Goal: Task Accomplishment & Management: Complete application form

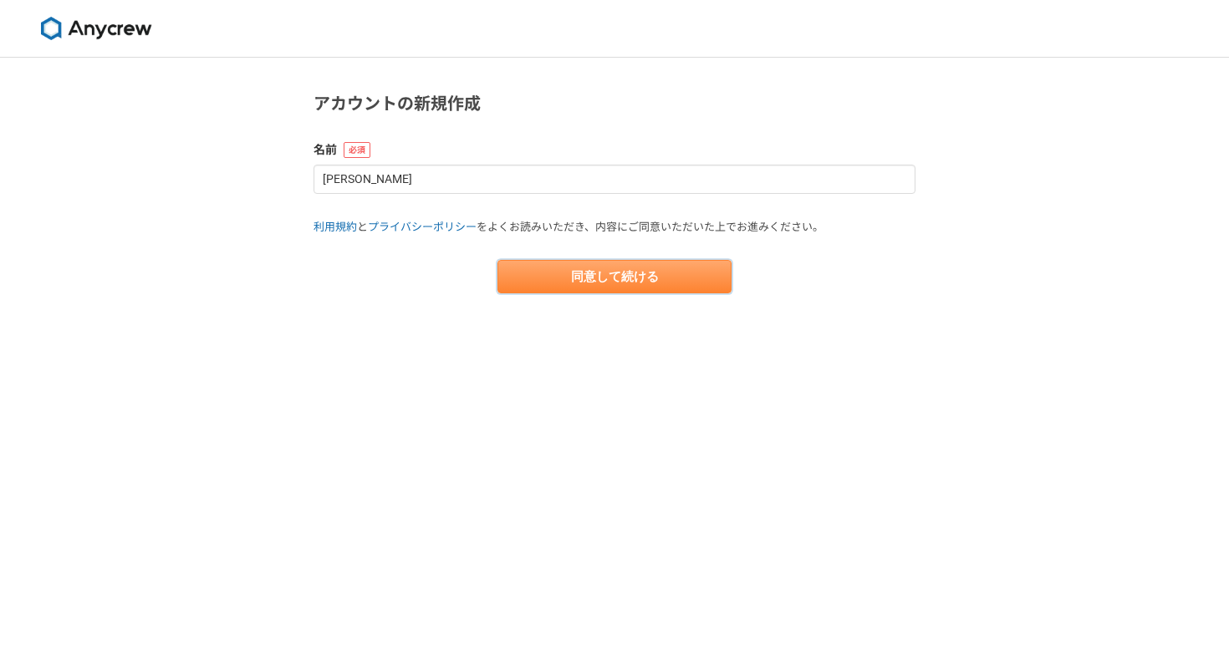
click at [640, 278] on button "同意して続ける" at bounding box center [614, 276] width 234 height 33
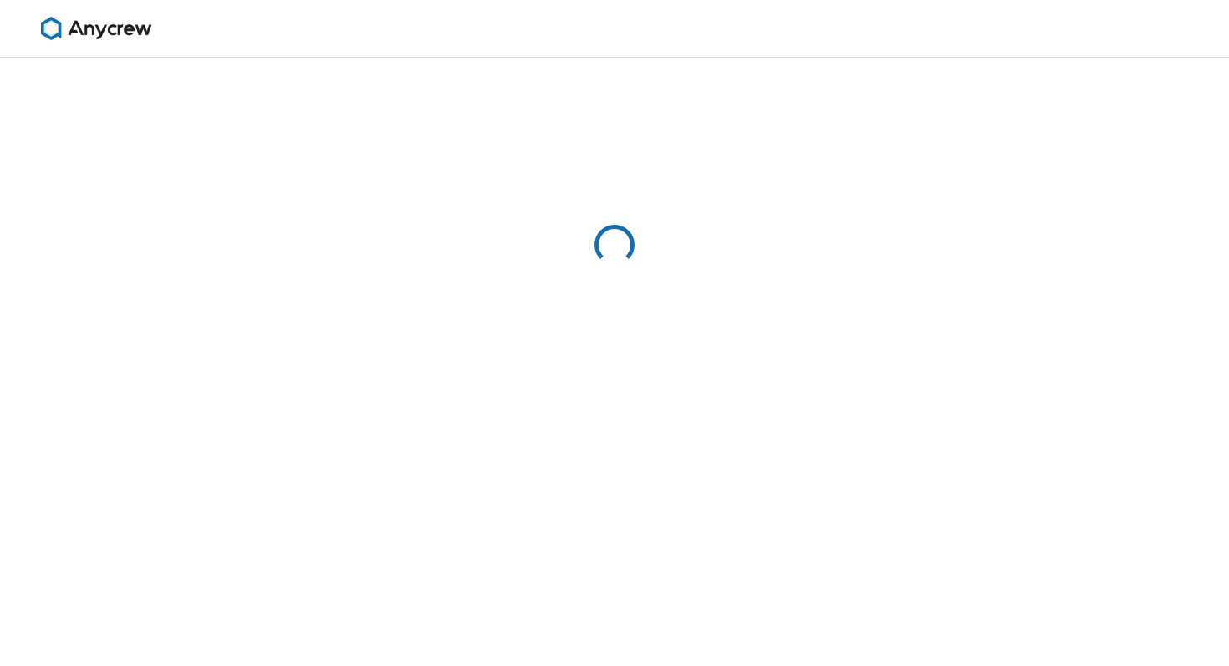
select select "13"
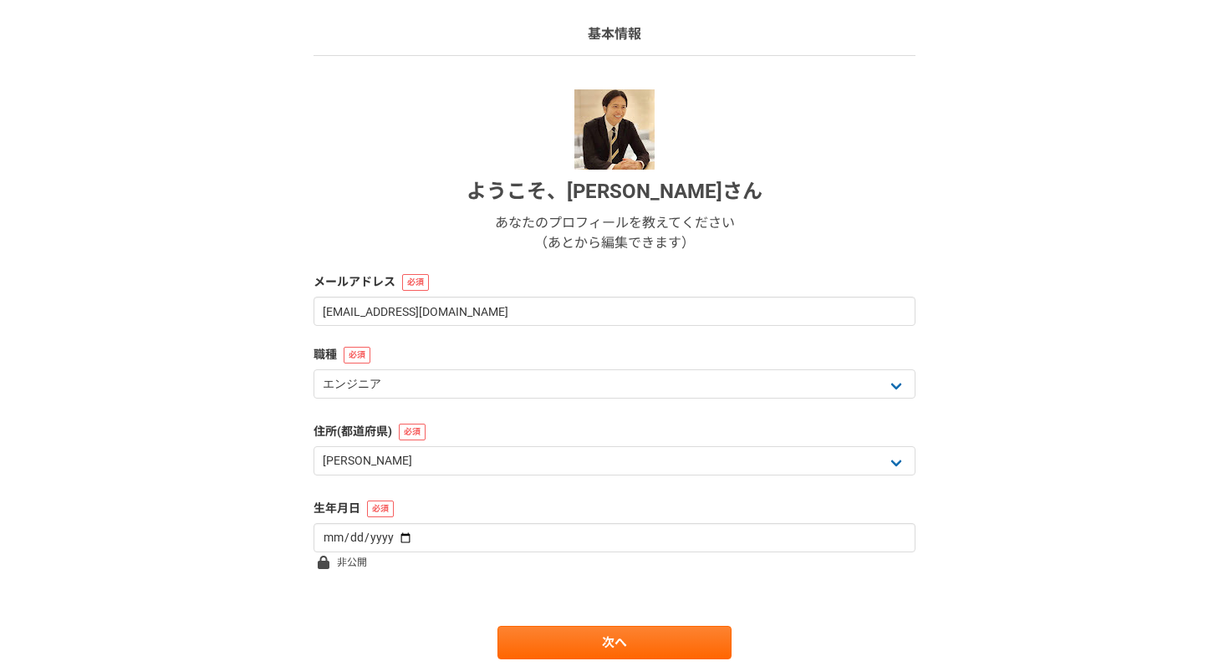
scroll to position [167, 0]
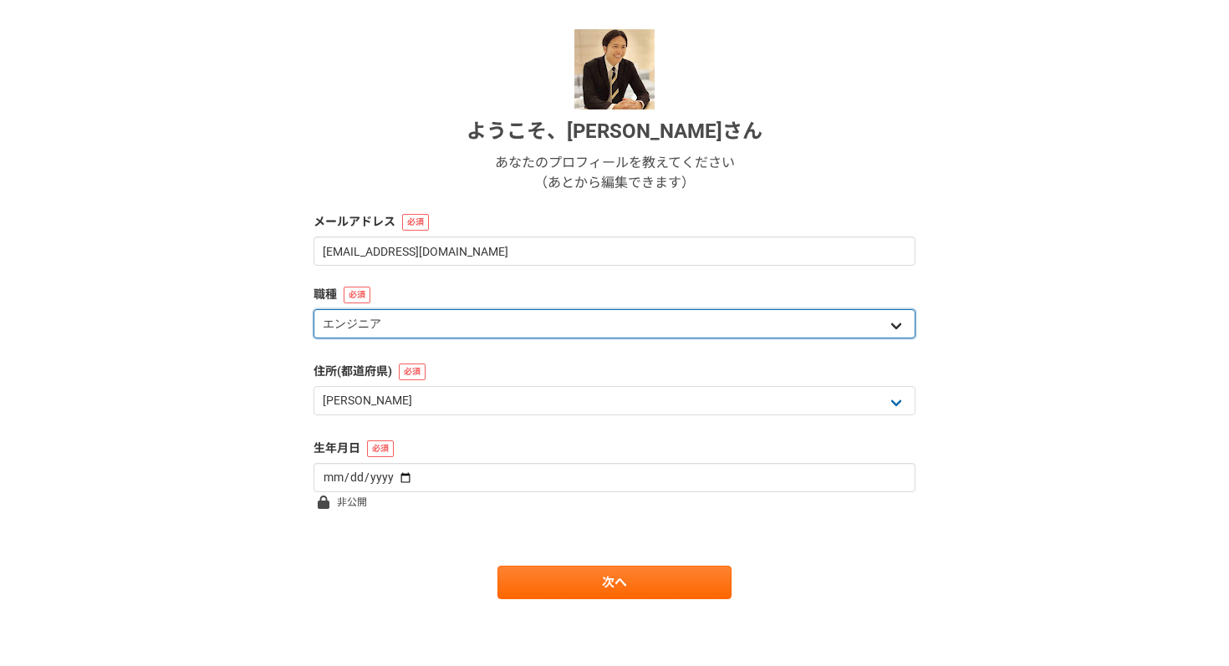
click at [605, 321] on select "エンジニア デザイナー ライター 営業 マーケティング 企画・事業開発 バックオフィス その他" at bounding box center [614, 323] width 602 height 29
select select "4"
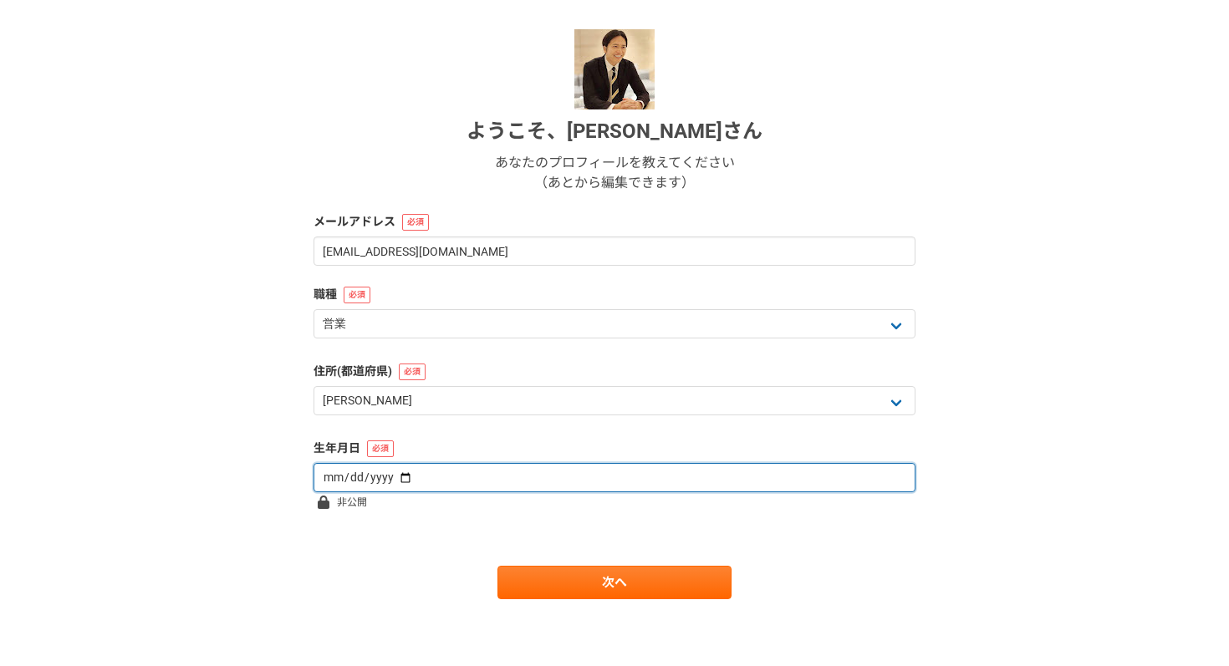
click at [546, 476] on input "date" at bounding box center [614, 477] width 602 height 29
click at [503, 484] on input "date" at bounding box center [614, 477] width 602 height 29
click at [712, 475] on input "date" at bounding box center [614, 477] width 602 height 29
click at [319, 477] on input "date" at bounding box center [614, 477] width 602 height 29
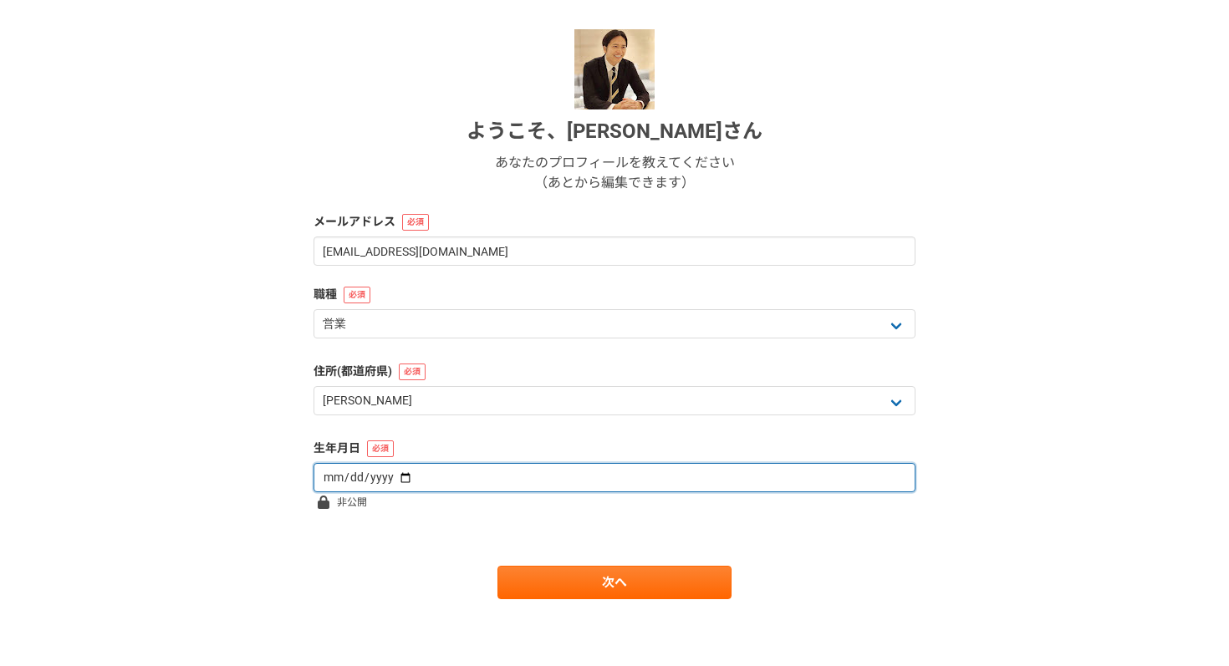
click at [332, 481] on input "date" at bounding box center [614, 477] width 602 height 29
click at [364, 481] on input "date" at bounding box center [614, 477] width 602 height 29
click at [323, 478] on input "date" at bounding box center [614, 477] width 602 height 29
type input "[DATE]"
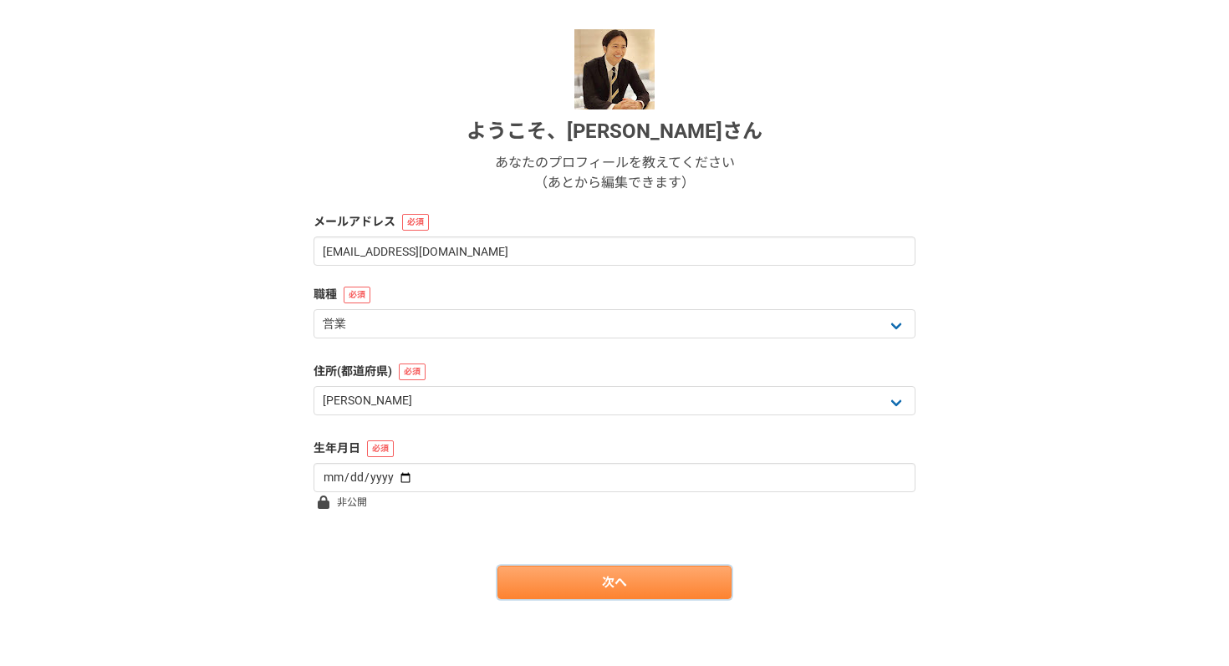
click at [619, 589] on link "次へ" at bounding box center [614, 582] width 234 height 33
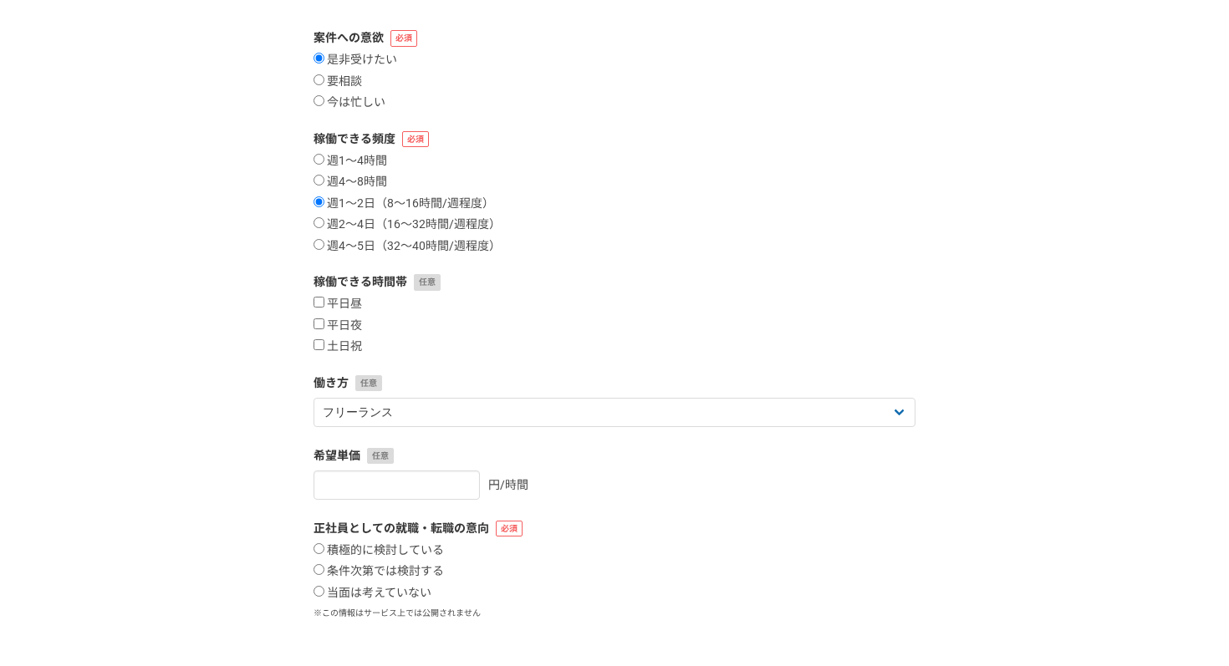
scroll to position [0, 0]
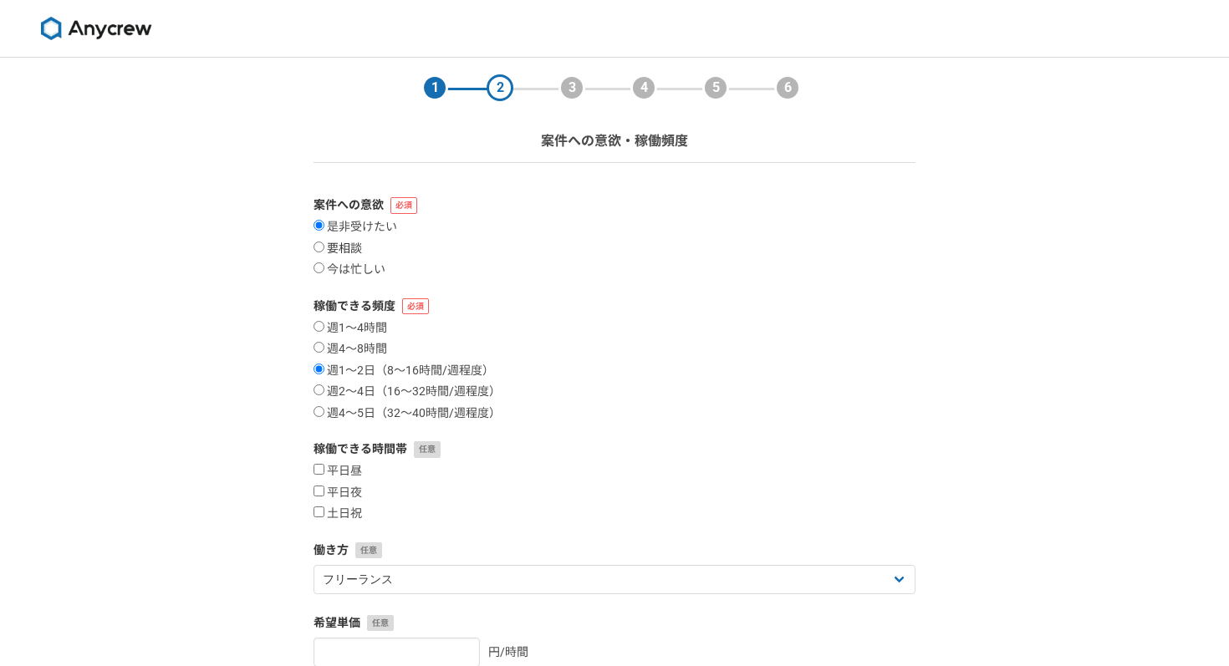
click at [345, 245] on label "要相談" at bounding box center [337, 249] width 48 height 15
click at [324, 245] on input "要相談" at bounding box center [318, 247] width 11 height 11
radio input "true"
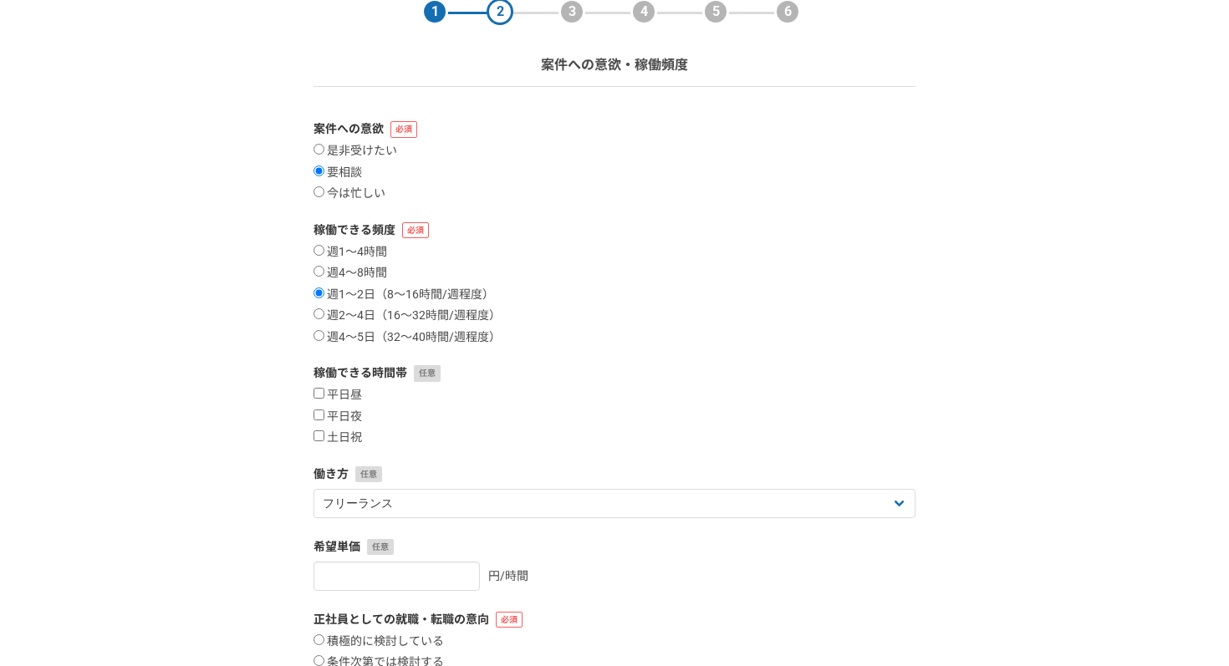
scroll to position [77, 0]
click at [349, 151] on label "是非受けたい" at bounding box center [355, 150] width 84 height 15
click at [324, 151] on input "是非受けたい" at bounding box center [318, 148] width 11 height 11
radio input "true"
click at [338, 319] on label "週2〜4日（16〜32時間/週程度）" at bounding box center [406, 315] width 187 height 15
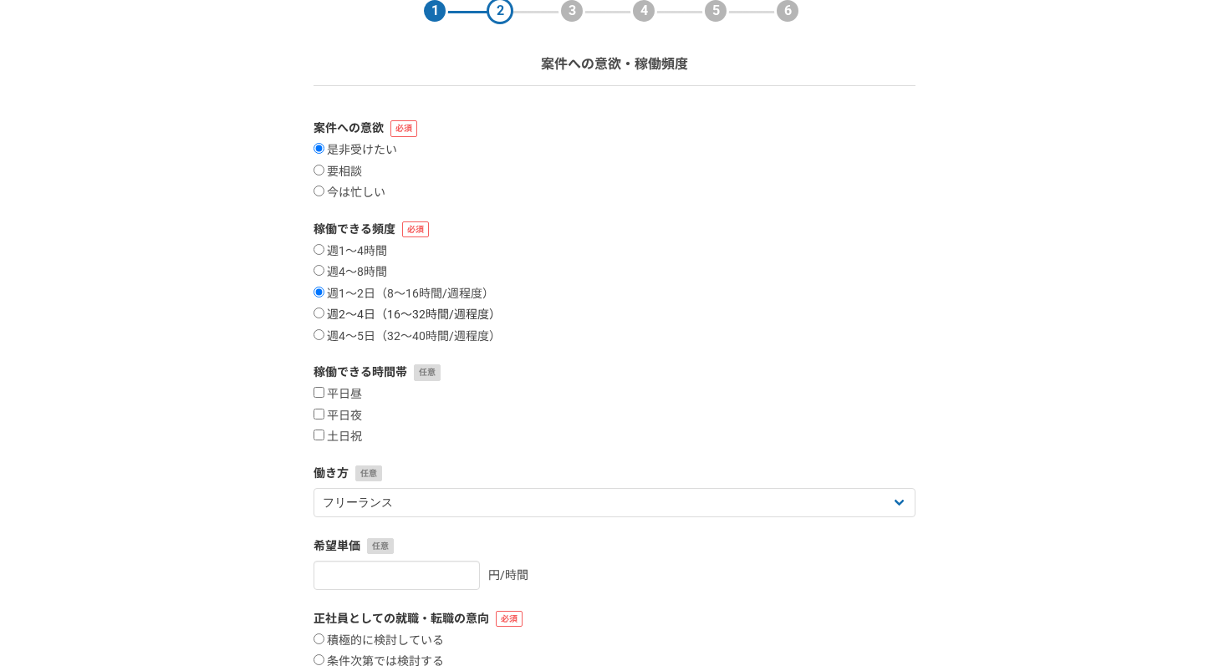
click at [324, 319] on input "週2〜4日（16〜32時間/週程度）" at bounding box center [318, 313] width 11 height 11
radio input "true"
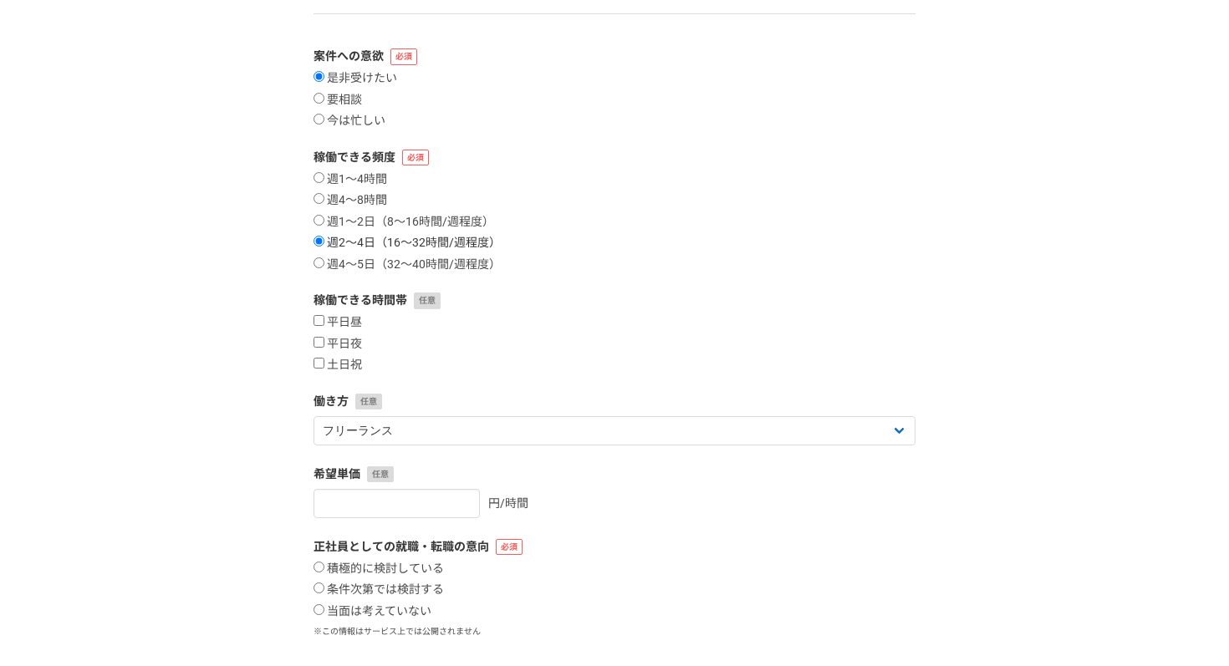
scroll to position [150, 0]
click at [346, 319] on label "平日昼" at bounding box center [337, 320] width 48 height 15
click at [324, 319] on input "平日昼" at bounding box center [318, 318] width 11 height 11
checkbox input "true"
click at [354, 345] on label "平日夜" at bounding box center [337, 342] width 48 height 15
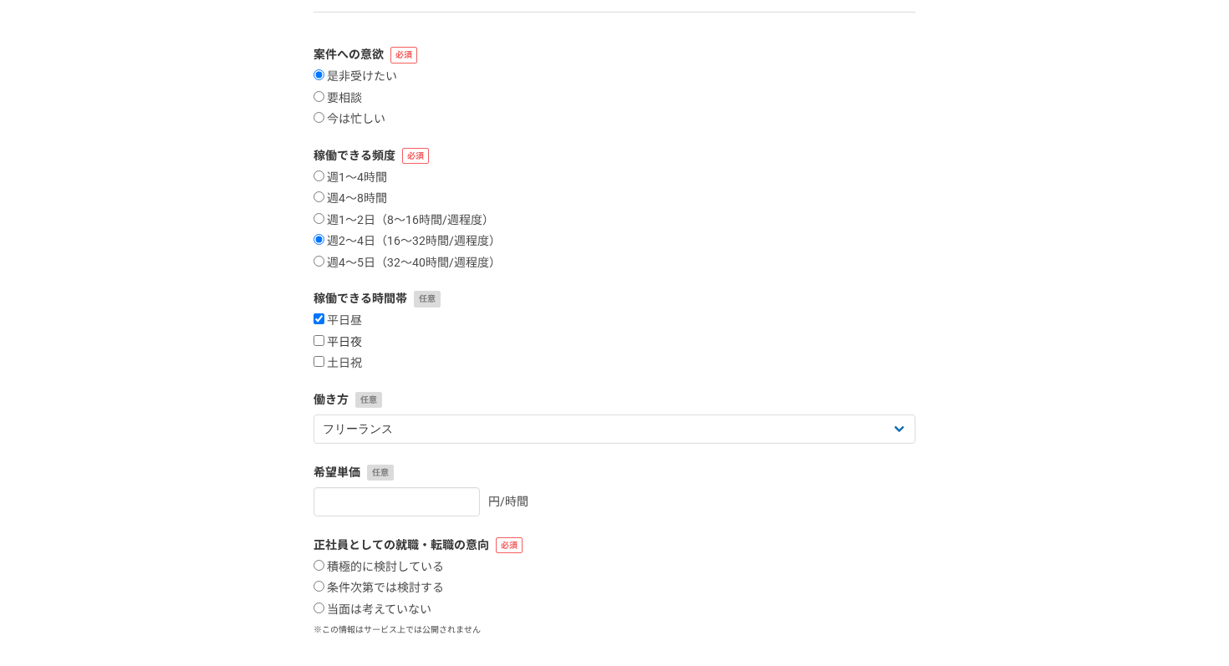
click at [324, 345] on input "平日夜" at bounding box center [318, 340] width 11 height 11
checkbox input "true"
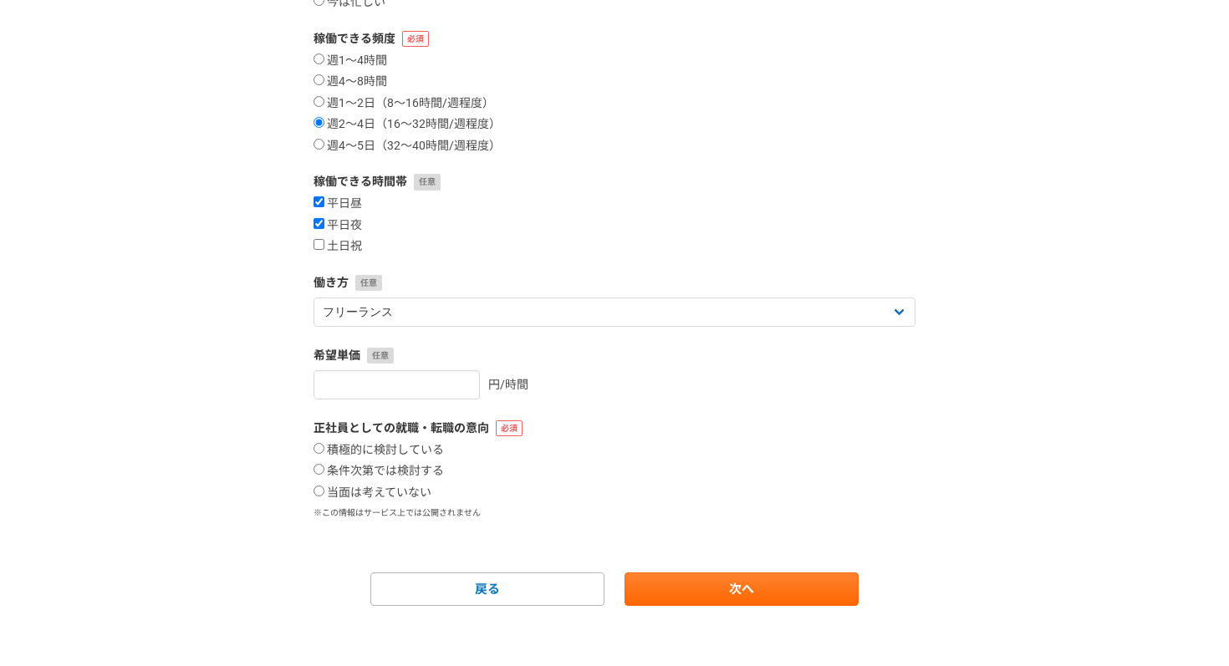
scroll to position [268, 0]
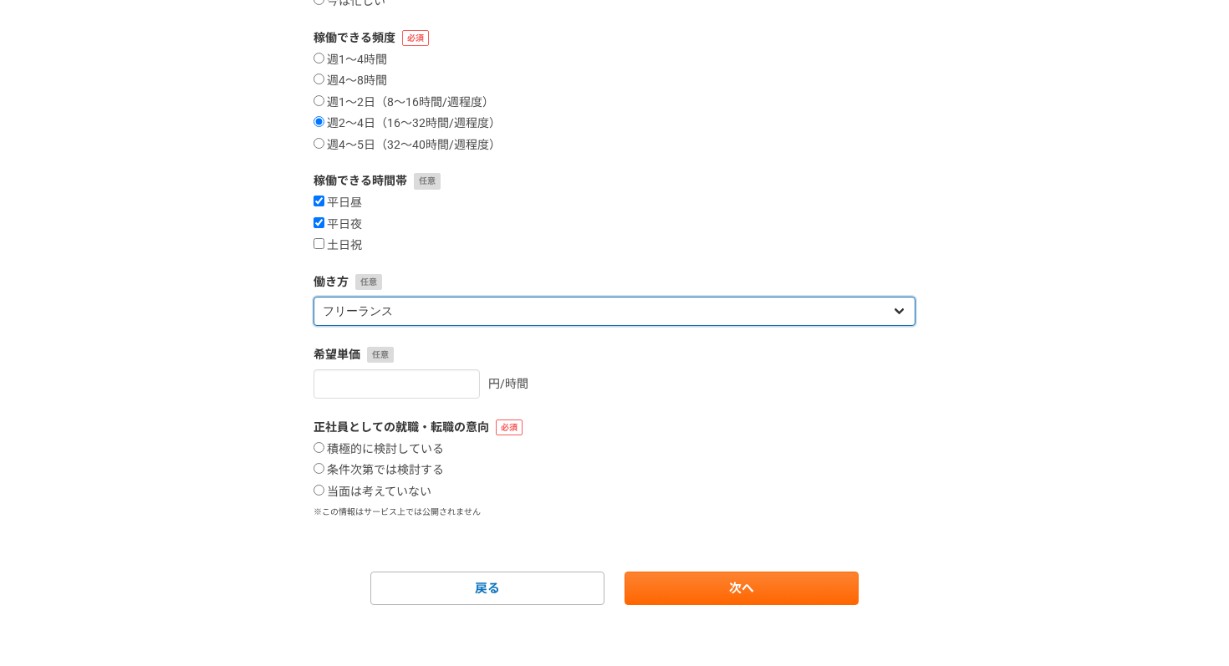
click at [393, 322] on select "フリーランス 副業 その他" at bounding box center [614, 311] width 602 height 29
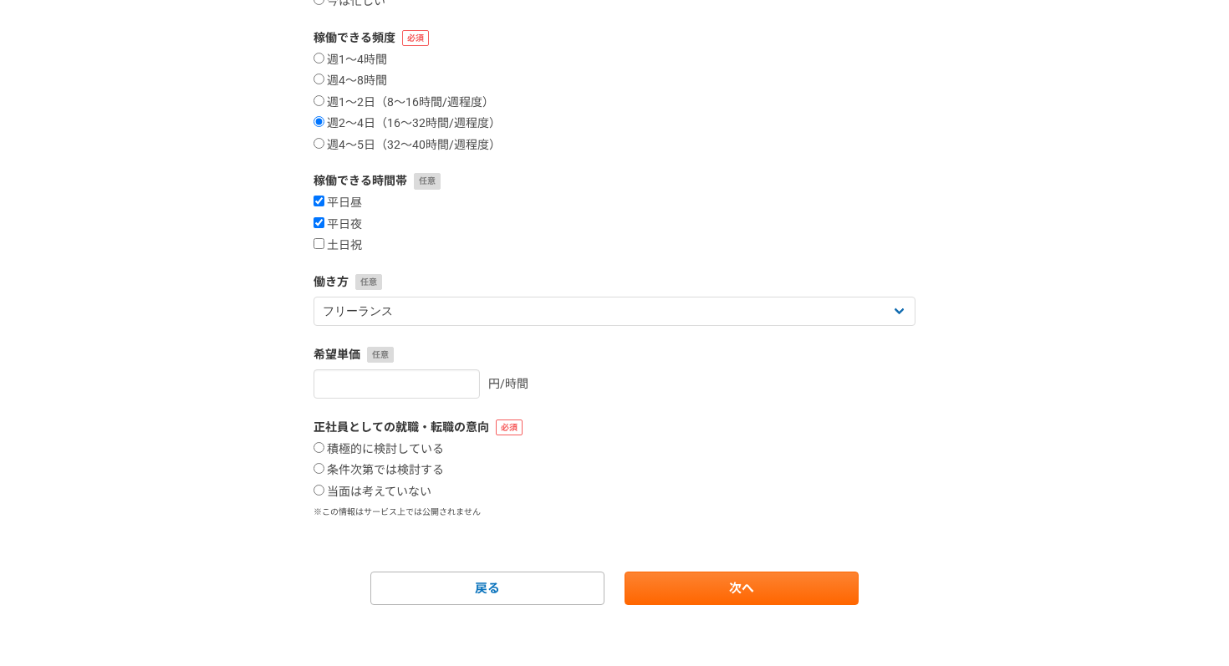
click at [579, 327] on form "案件への意欲 是非受けたい 要相談 今は忙しい 稼働できる頻度 週1〜4時間 週4〜8時間 週1〜2日（8〜16時間/週程度） 週2〜4日（16〜32時間/週…" at bounding box center [614, 266] width 602 height 677
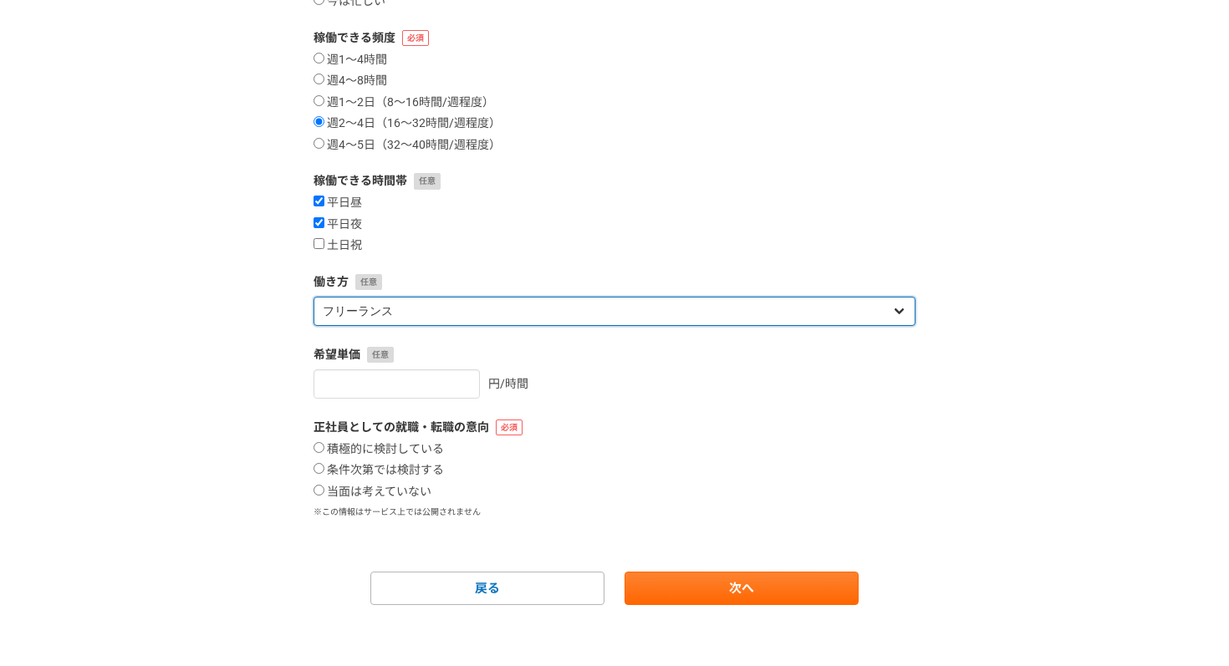
click at [541, 310] on select "フリーランス 副業 その他" at bounding box center [614, 311] width 602 height 29
select select "other"
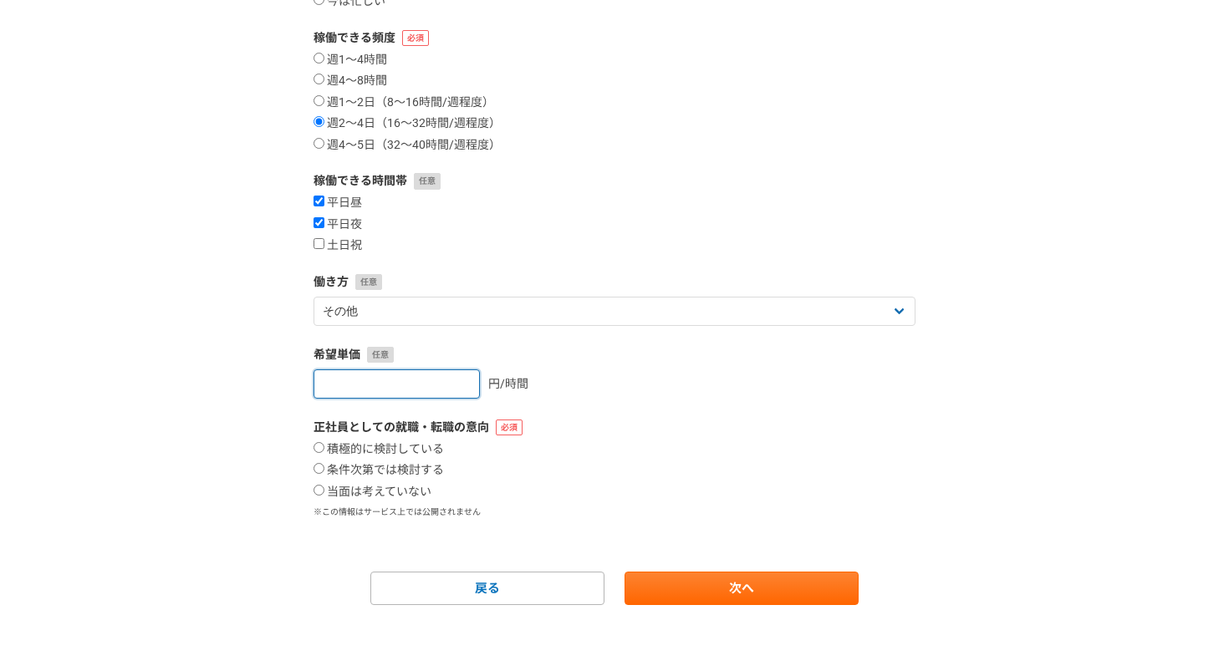
click at [415, 398] on input "number" at bounding box center [396, 384] width 166 height 29
type input "10000"
click at [532, 398] on div "10000 円/時間" at bounding box center [614, 384] width 602 height 29
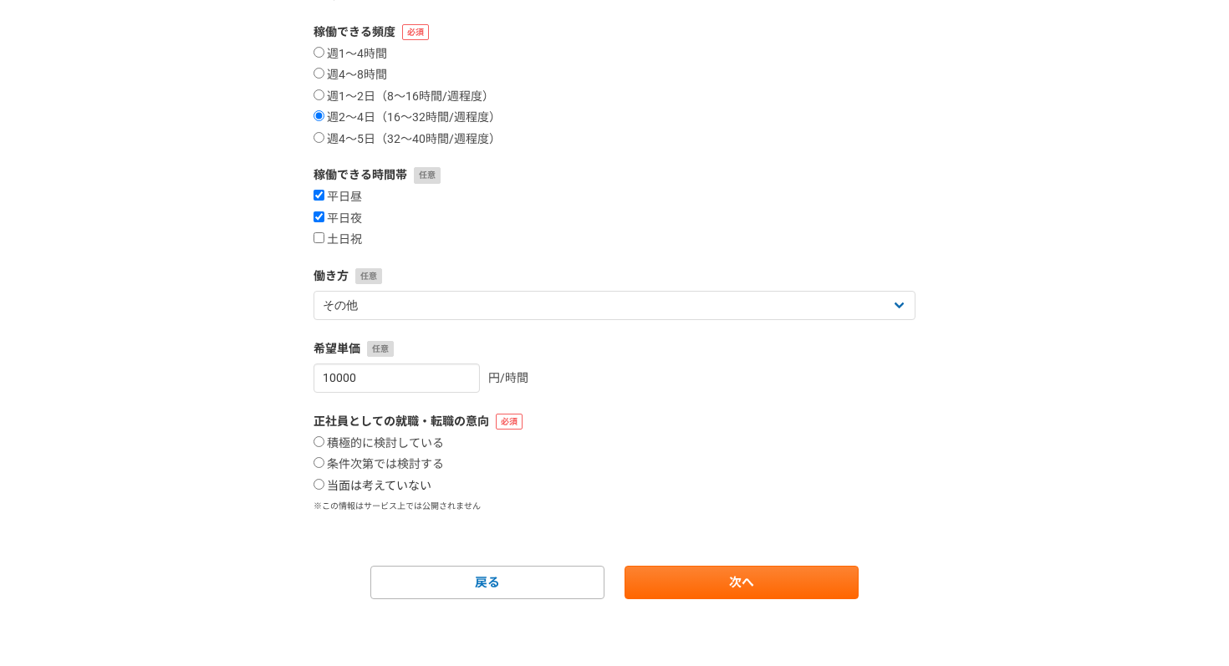
click at [394, 483] on label "当面は考えていない" at bounding box center [372, 486] width 118 height 15
click at [324, 483] on input "当面は考えていない" at bounding box center [318, 484] width 11 height 11
radio input "true"
click at [432, 458] on label "条件次第では検討する" at bounding box center [378, 464] width 130 height 15
click at [324, 458] on input "条件次第では検討する" at bounding box center [318, 462] width 11 height 11
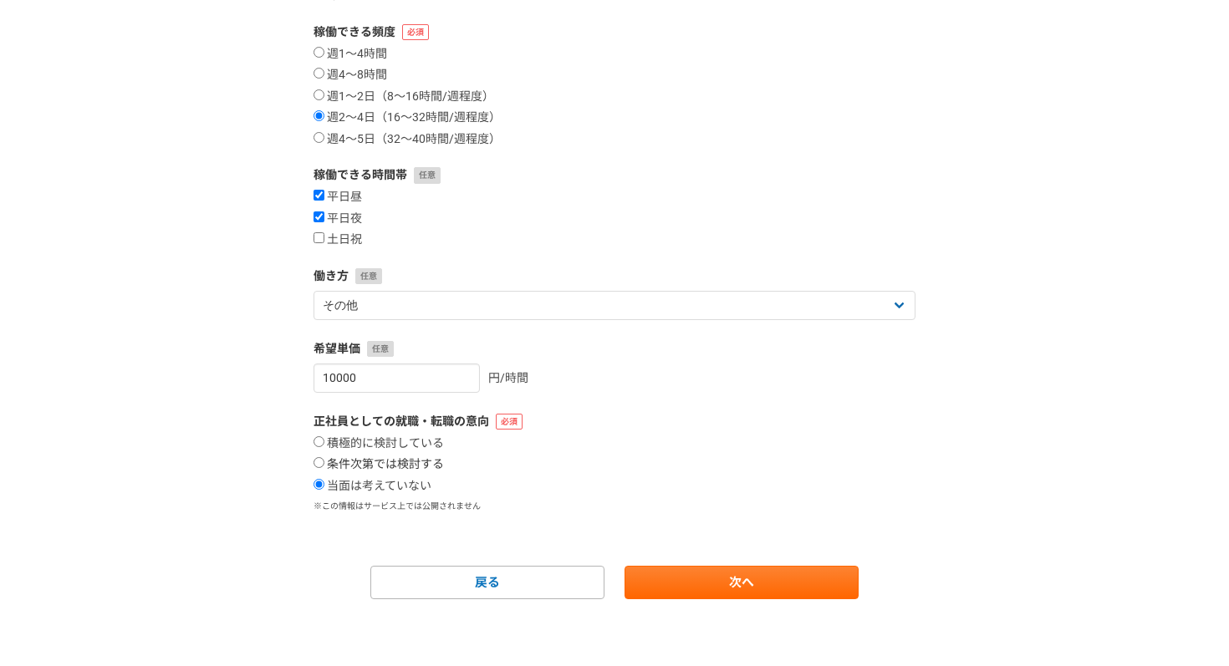
radio input "true"
click at [408, 480] on label "当面は考えていない" at bounding box center [372, 486] width 118 height 15
click at [324, 480] on input "当面は考えていない" at bounding box center [318, 484] width 11 height 11
radio input "true"
click at [726, 585] on link "次へ" at bounding box center [741, 582] width 234 height 33
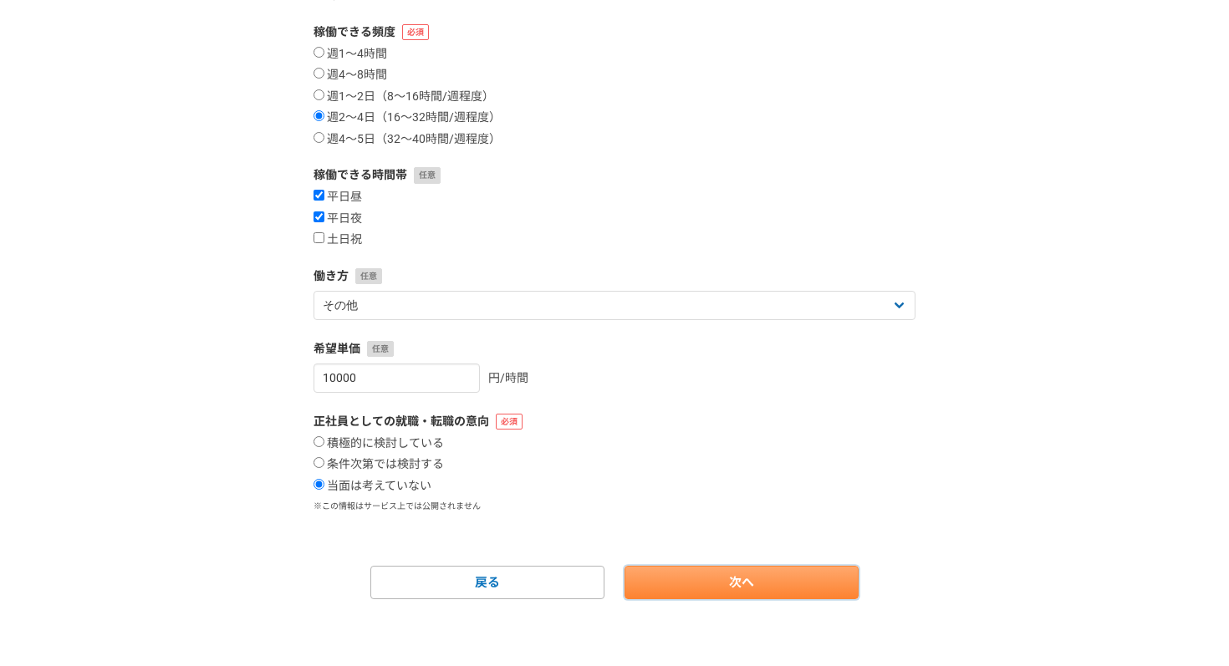
select select
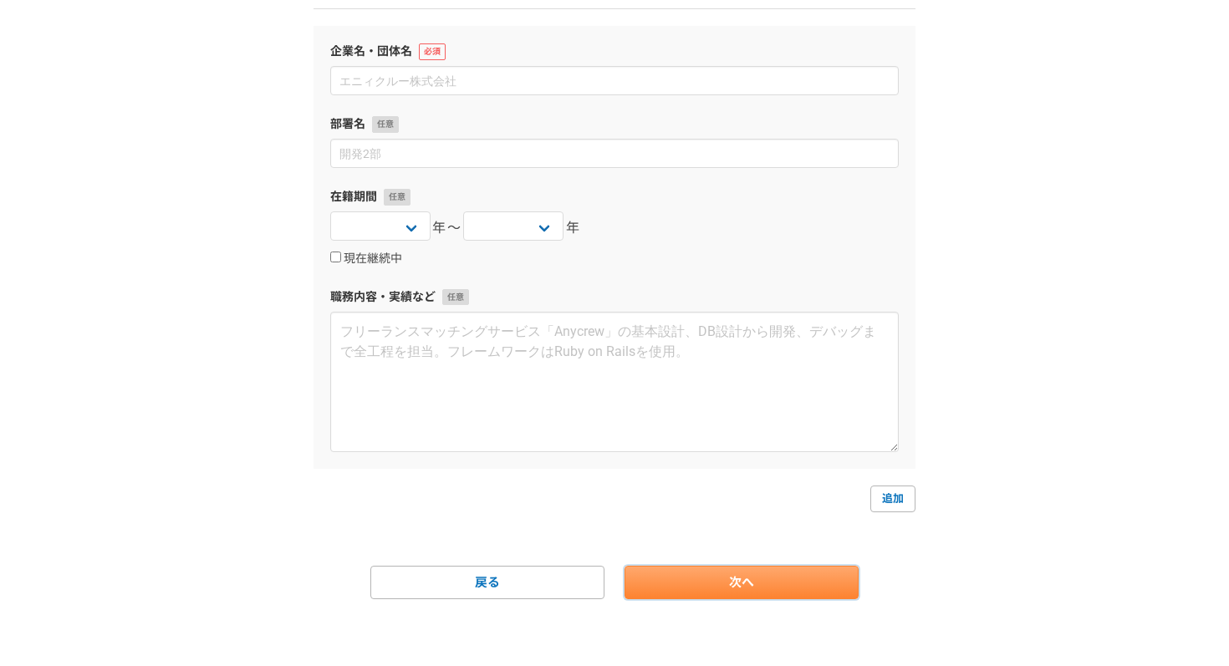
scroll to position [0, 0]
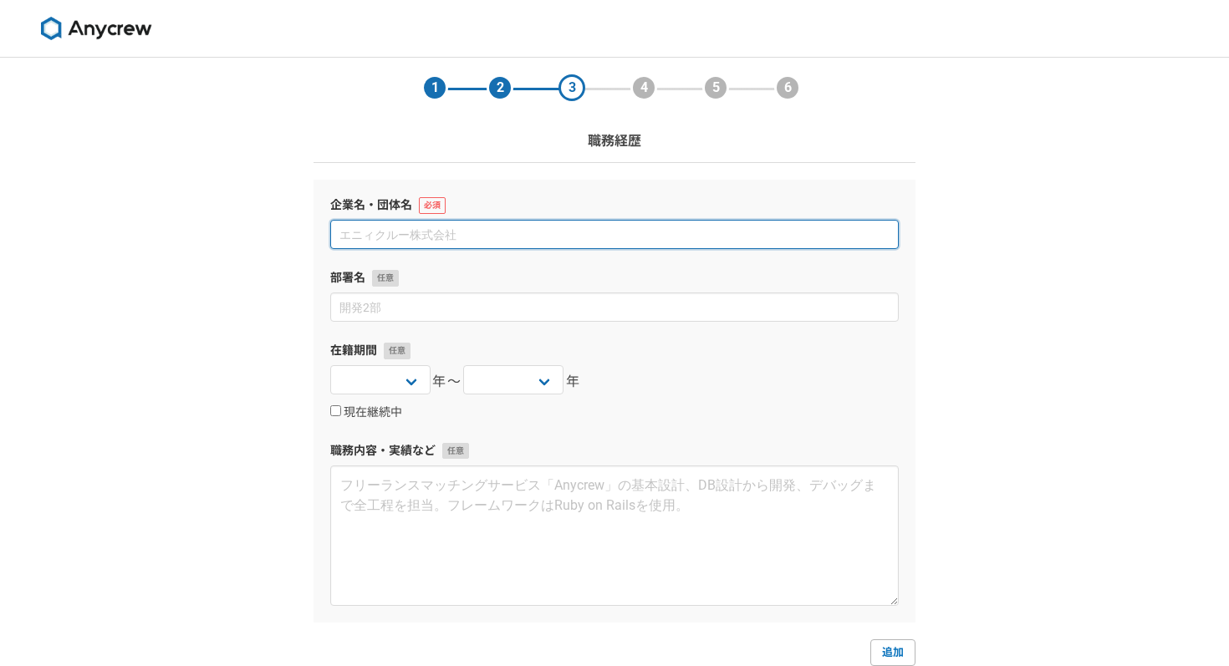
click at [551, 237] on input at bounding box center [614, 234] width 568 height 29
click at [507, 234] on input at bounding box center [614, 234] width 568 height 29
click at [492, 233] on input at bounding box center [614, 234] width 568 height 29
type input "か"
type input "セールスフォース・ドットコム"
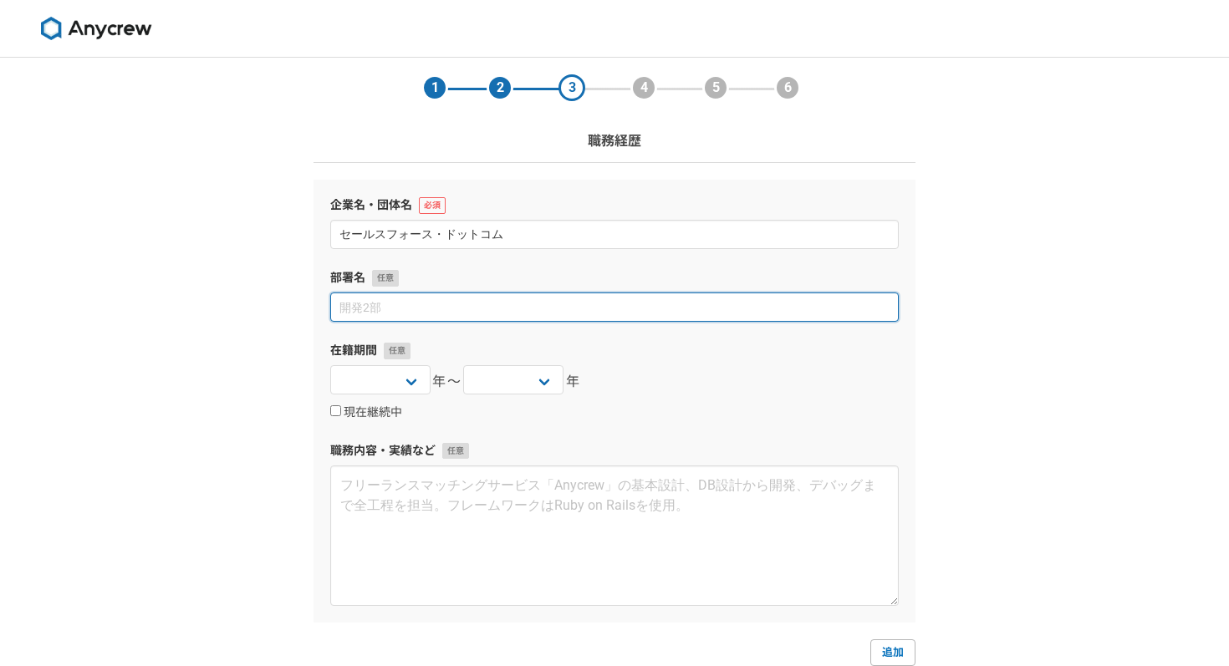
click at [475, 297] on input at bounding box center [614, 307] width 568 height 29
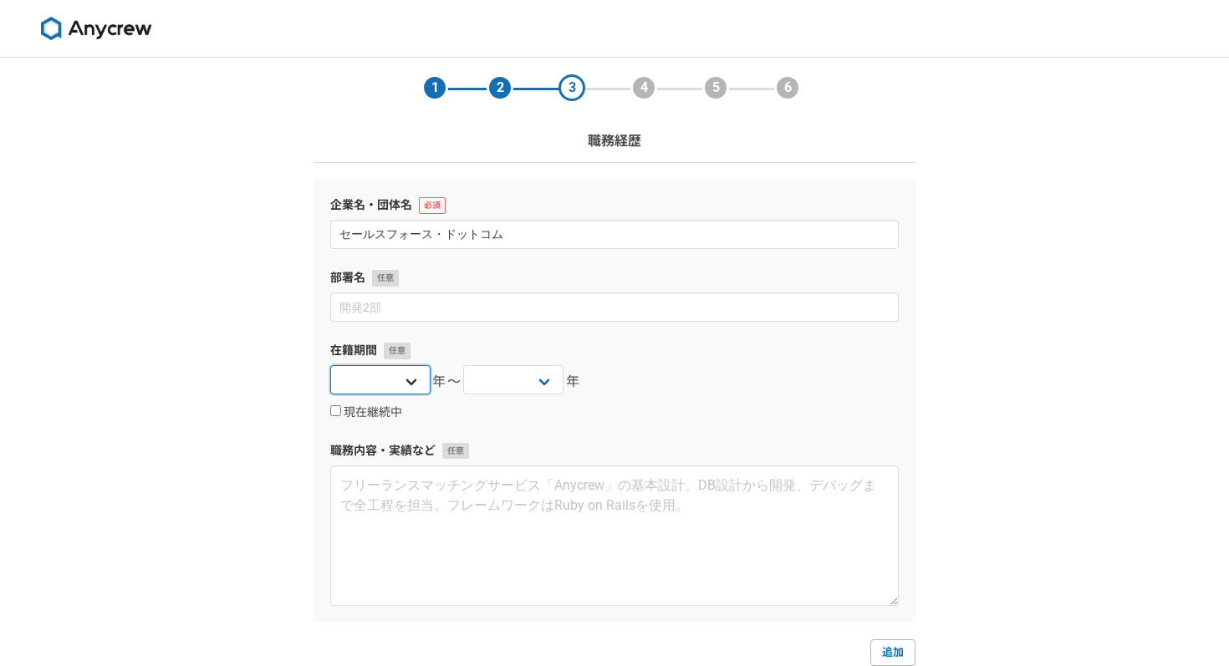
click at [405, 380] on select "[DATE] [DATE] [DATE] [DATE] [DATE] [DATE] [DATE] [DATE] [DATE] [DATE] [DATE] [D…" at bounding box center [380, 379] width 100 height 29
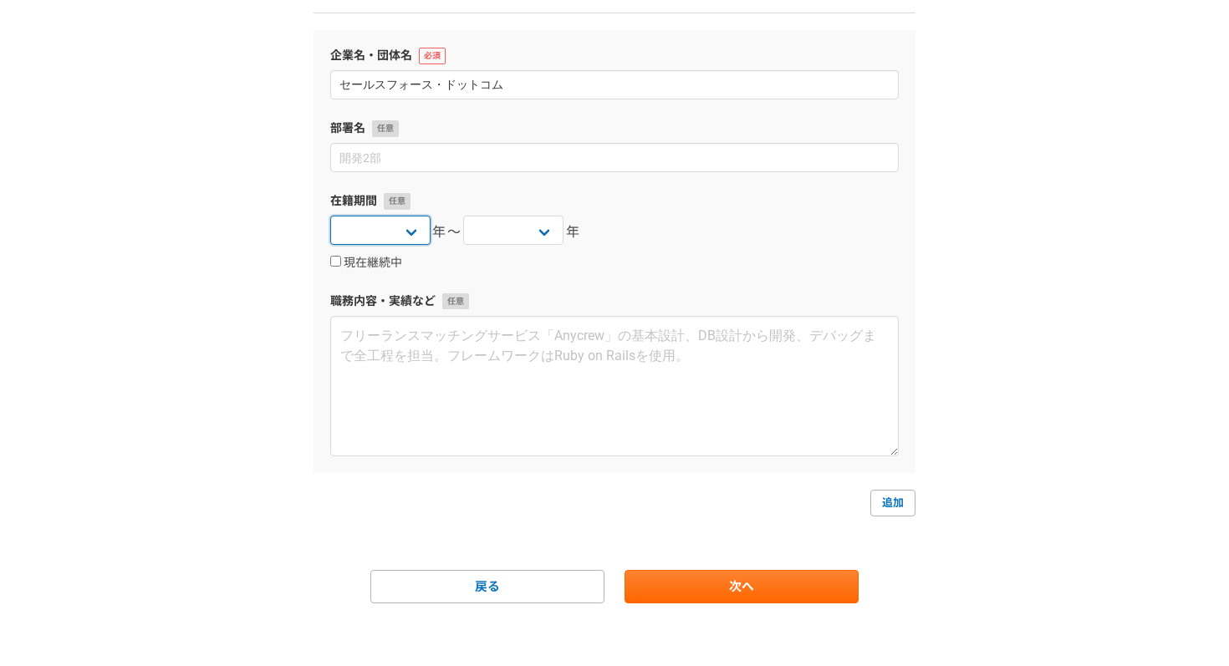
scroll to position [154, 0]
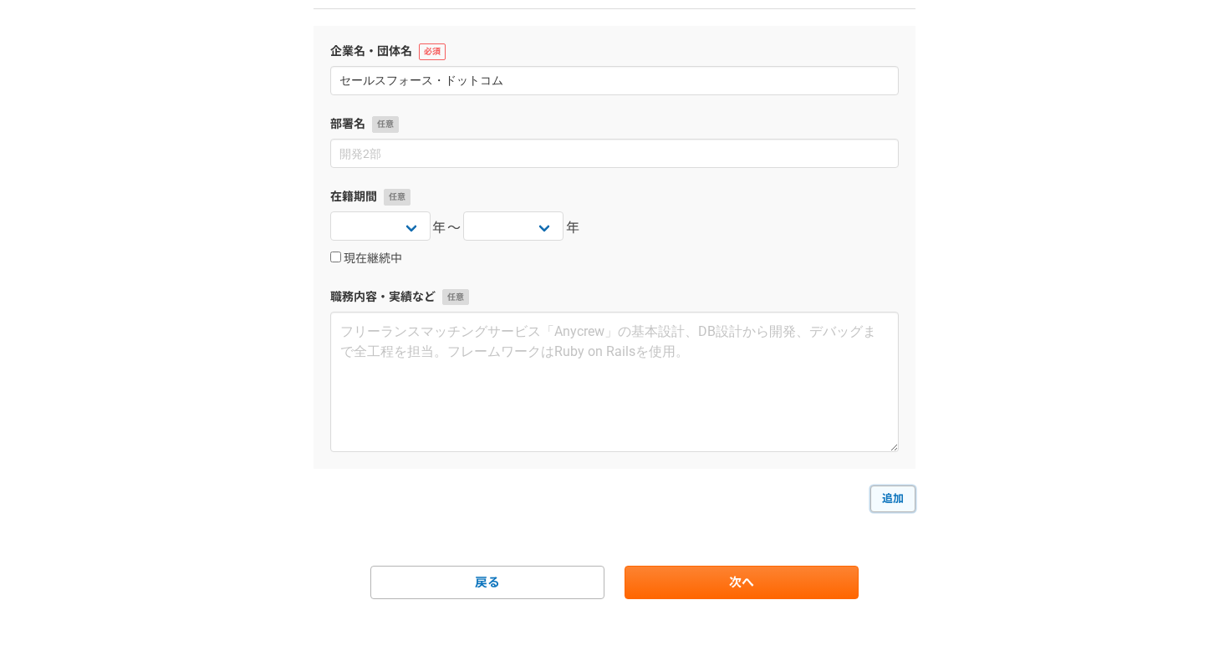
click at [890, 511] on link "追加" at bounding box center [892, 499] width 45 height 27
select select
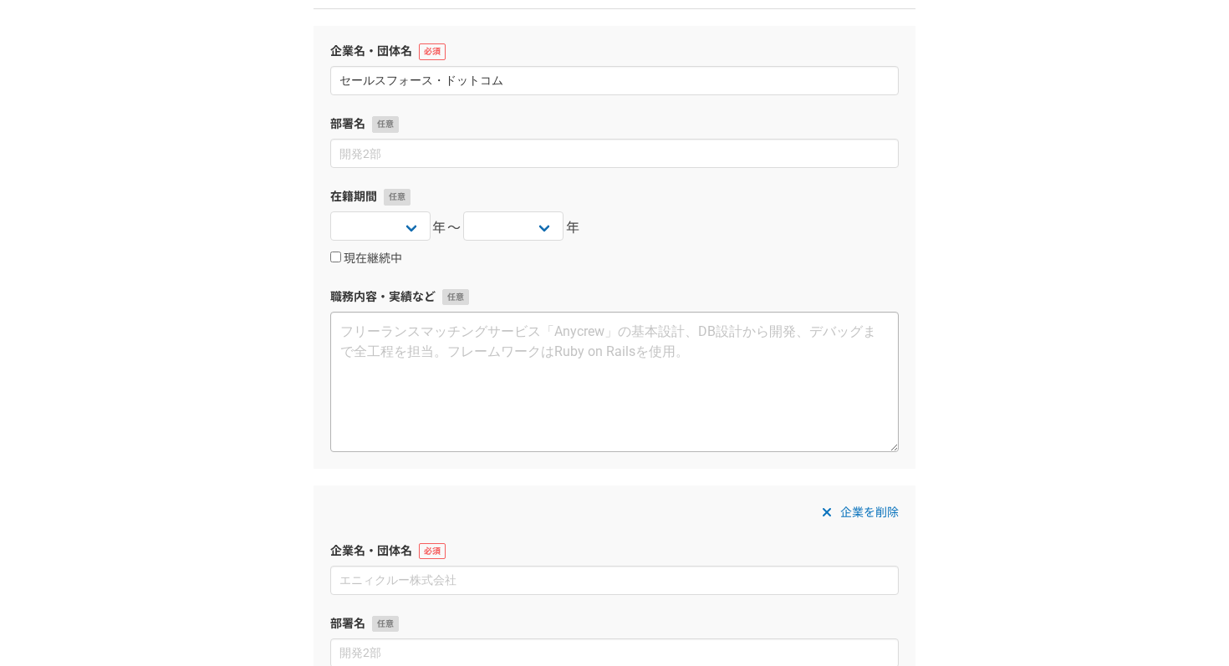
scroll to position [0, 0]
